Goal: Navigation & Orientation: Understand site structure

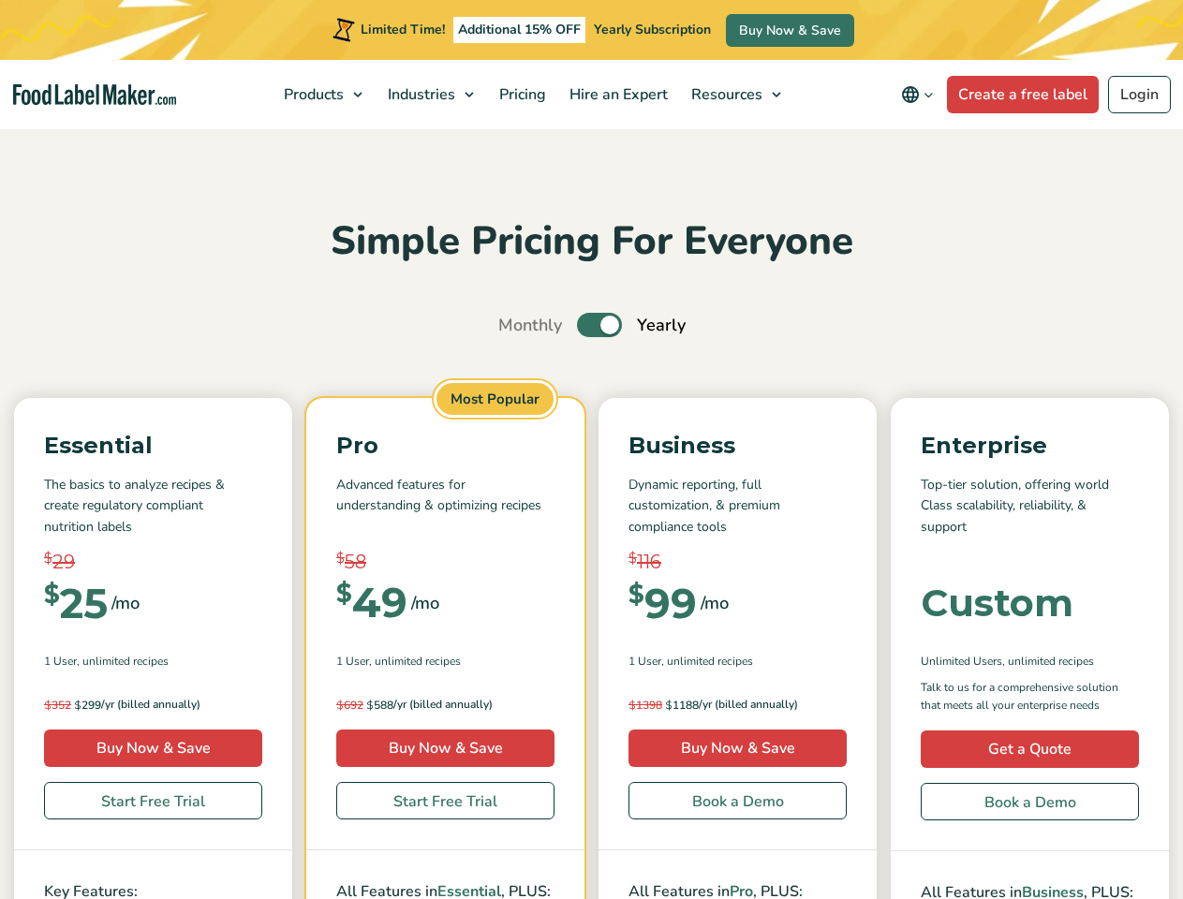
click at [591, 512] on div "Essential The basics to analyze recipes & create regulatory compliant nutrition…" at bounding box center [591, 859] width 1155 height 923
click at [325, 95] on span "Products" at bounding box center [311, 94] width 67 height 21
click at [433, 95] on span "Industries" at bounding box center [419, 94] width 75 height 21
click at [737, 95] on span "Resources" at bounding box center [724, 94] width 79 height 21
click at [920, 95] on icon "Change language" at bounding box center [910, 94] width 22 height 22
